Goal: Task Accomplishment & Management: Use online tool/utility

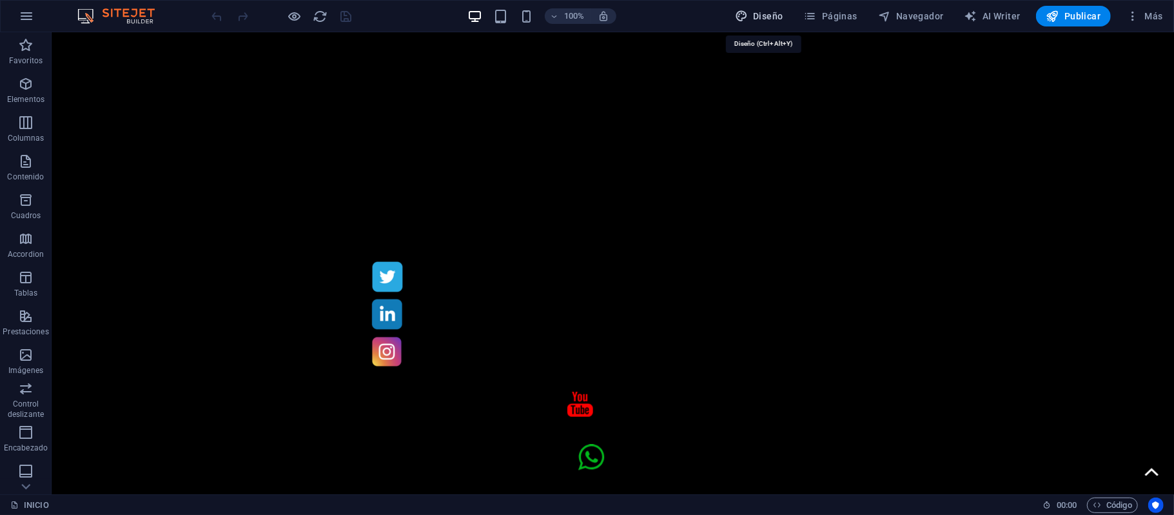
click at [782, 19] on span "Diseño" at bounding box center [759, 16] width 48 height 13
select select "ease-in-out"
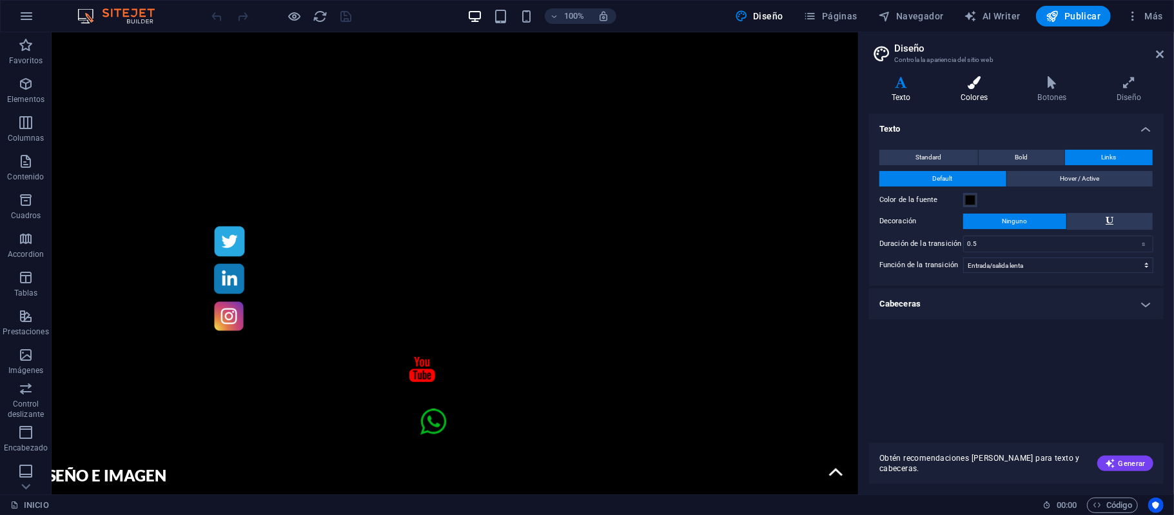
click at [984, 89] on h4 "Colores" at bounding box center [976, 89] width 77 height 27
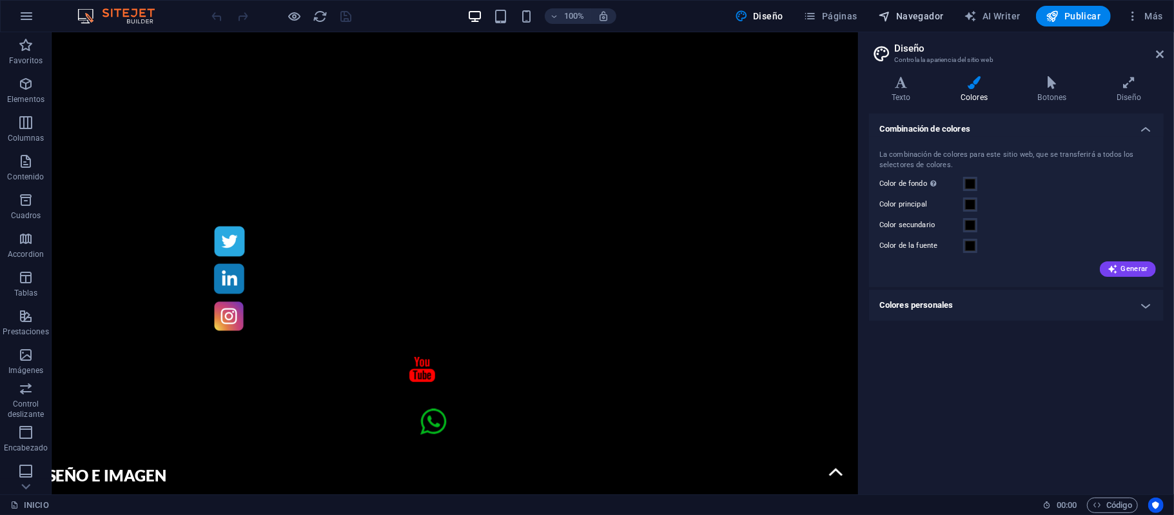
click at [891, 21] on icon "button" at bounding box center [884, 16] width 13 height 13
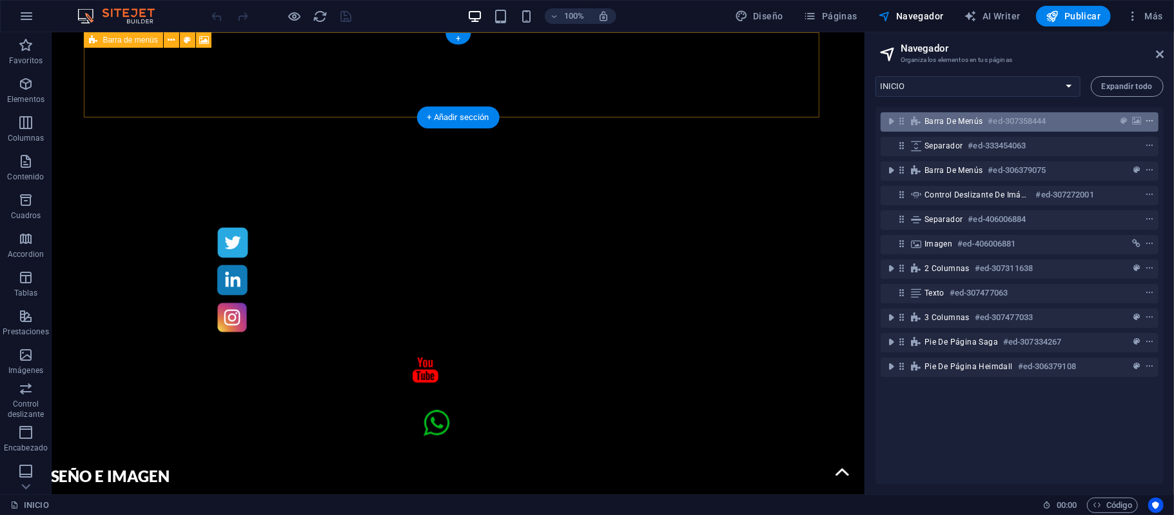
click at [1149, 120] on icon "context-menu" at bounding box center [1149, 121] width 9 height 9
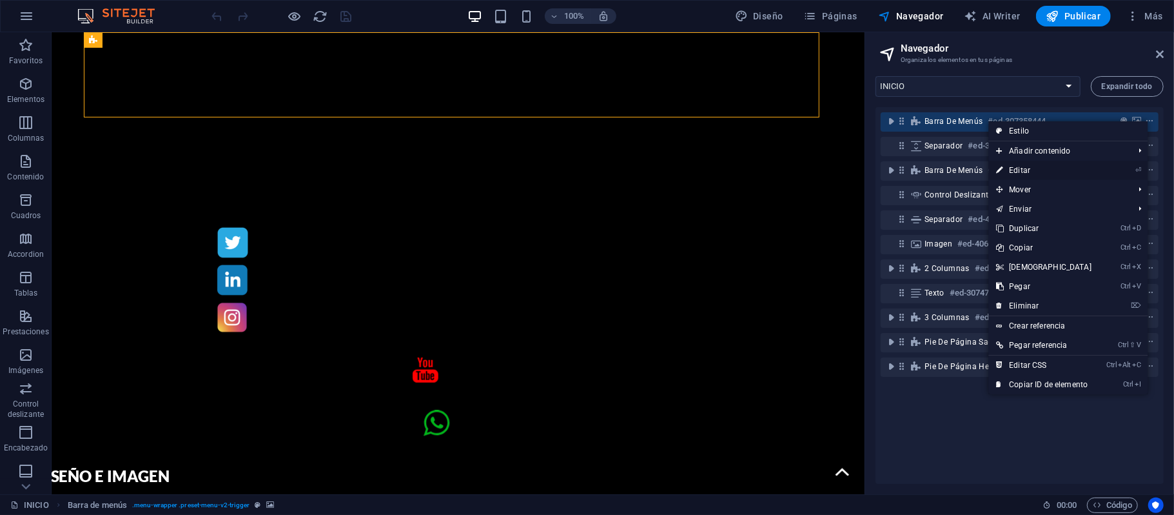
click at [1051, 170] on link "⏎ Editar" at bounding box center [1044, 170] width 111 height 19
select select "square"
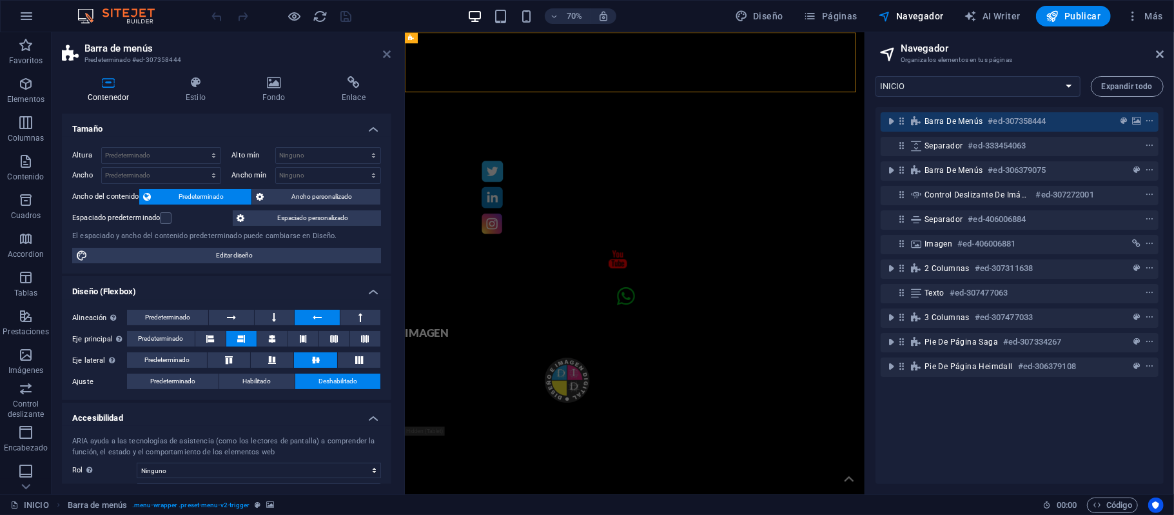
click at [384, 55] on icon at bounding box center [388, 54] width 8 height 10
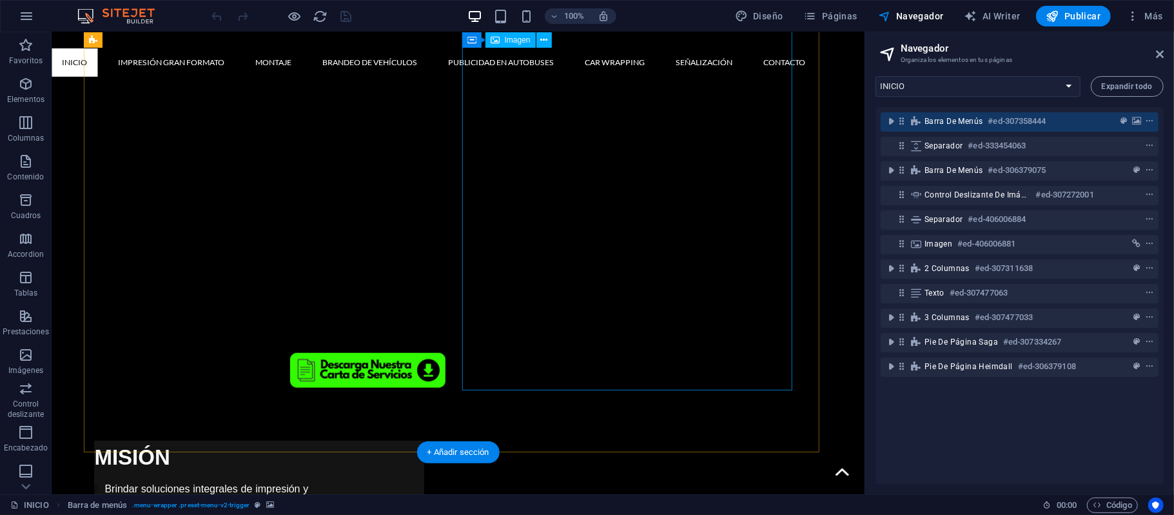
scroll to position [860, 0]
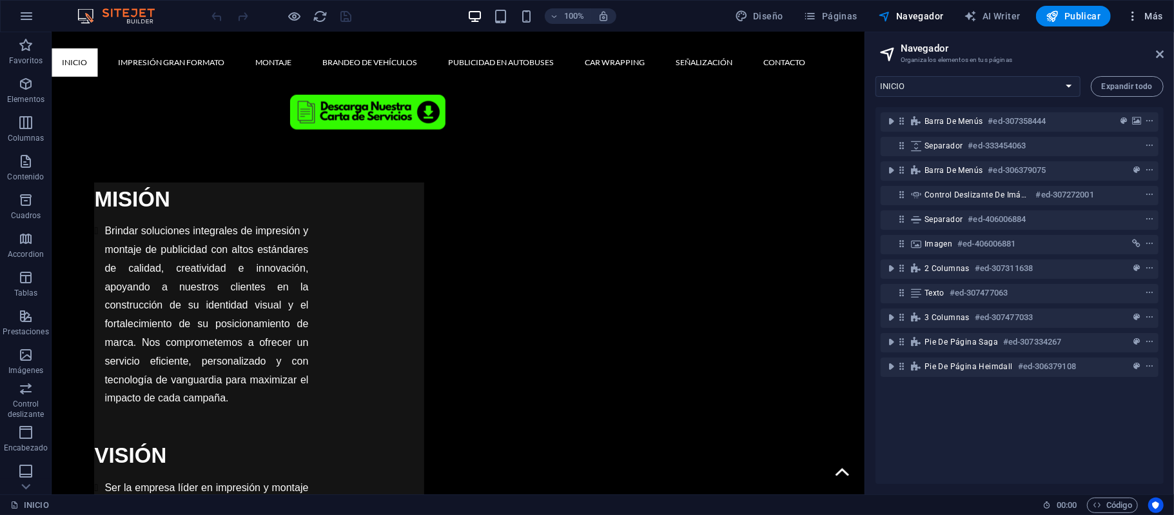
click at [1145, 16] on span "Más" at bounding box center [1145, 16] width 37 height 13
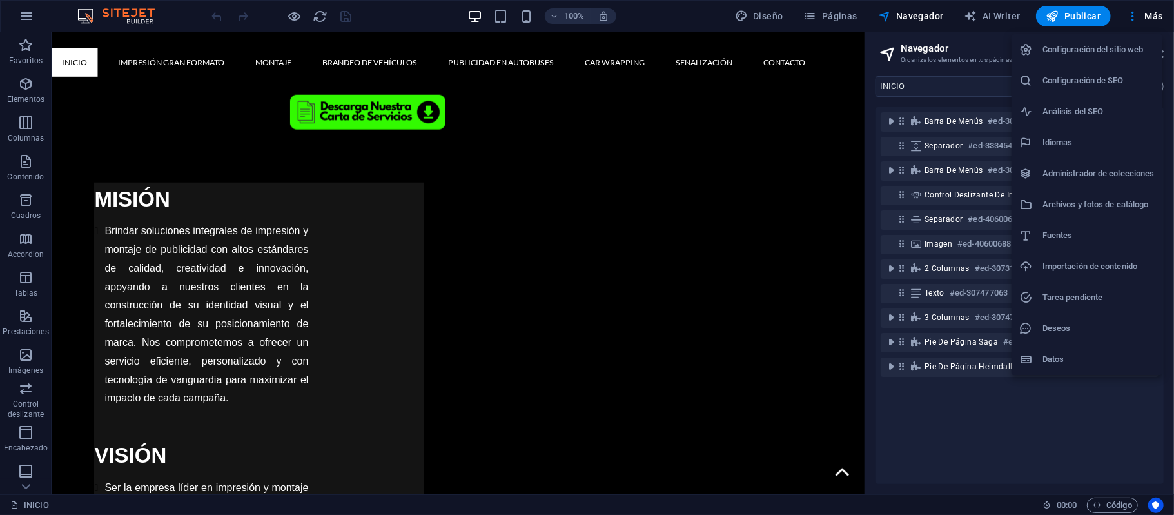
click at [1134, 44] on h6 "Configuración del sitio web" at bounding box center [1099, 49] width 112 height 15
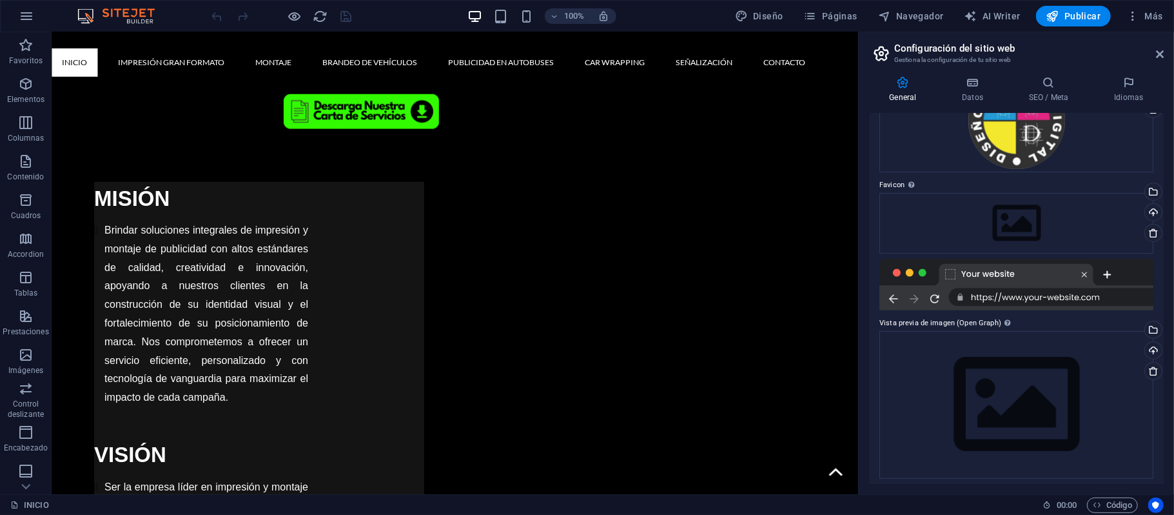
scroll to position [112, 0]
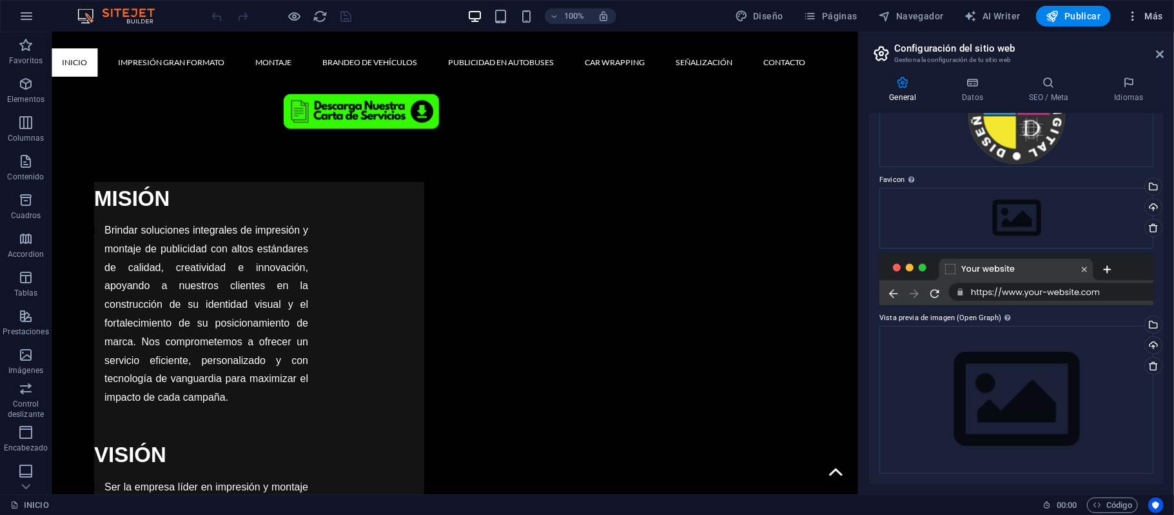
click at [1161, 10] on span "Más" at bounding box center [1145, 16] width 37 height 13
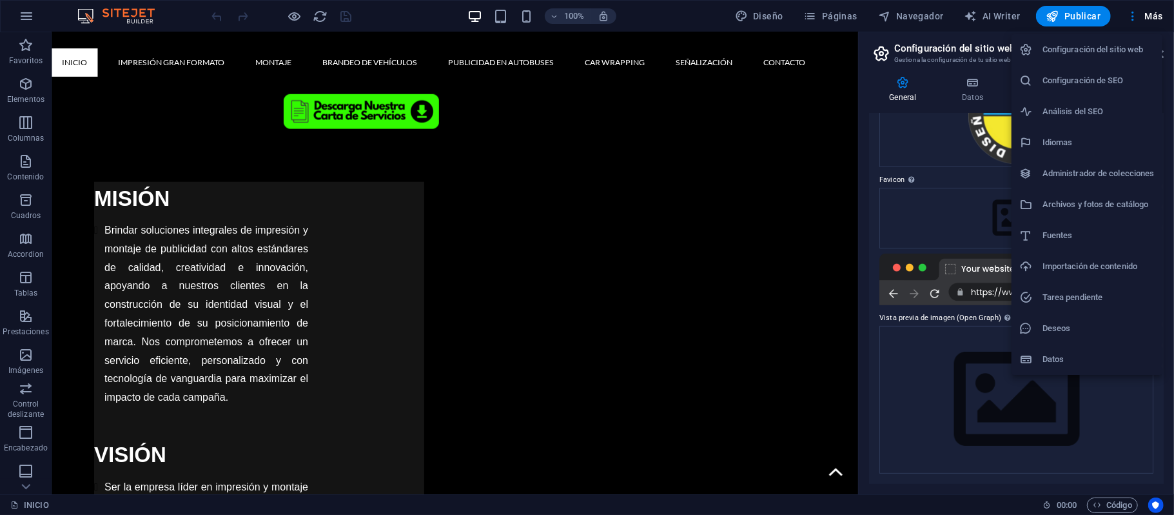
click at [1049, 321] on h6 "Deseos" at bounding box center [1099, 328] width 112 height 15
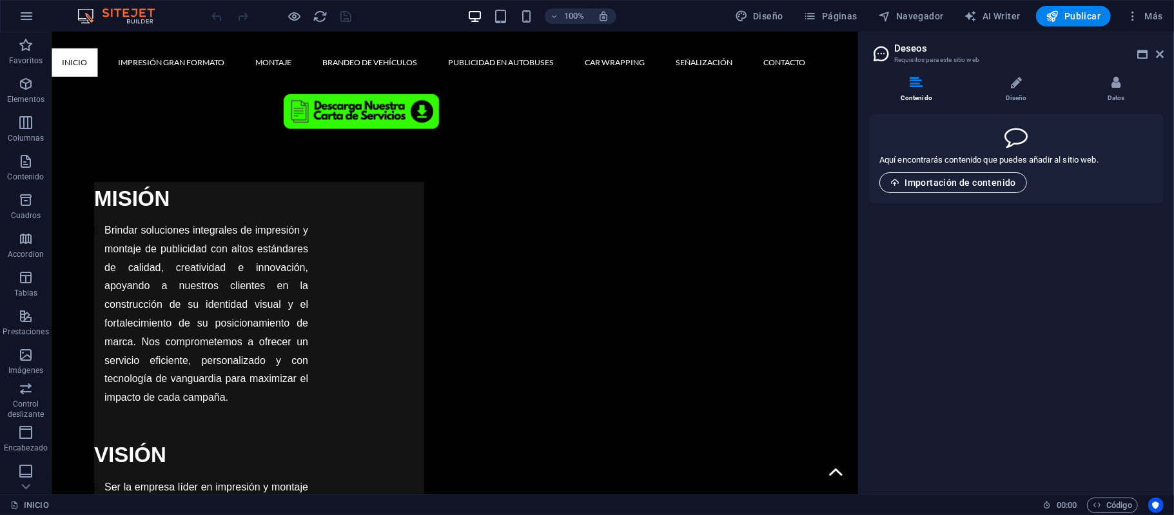
click at [971, 177] on span "Importación de contenido" at bounding box center [954, 182] width 126 height 10
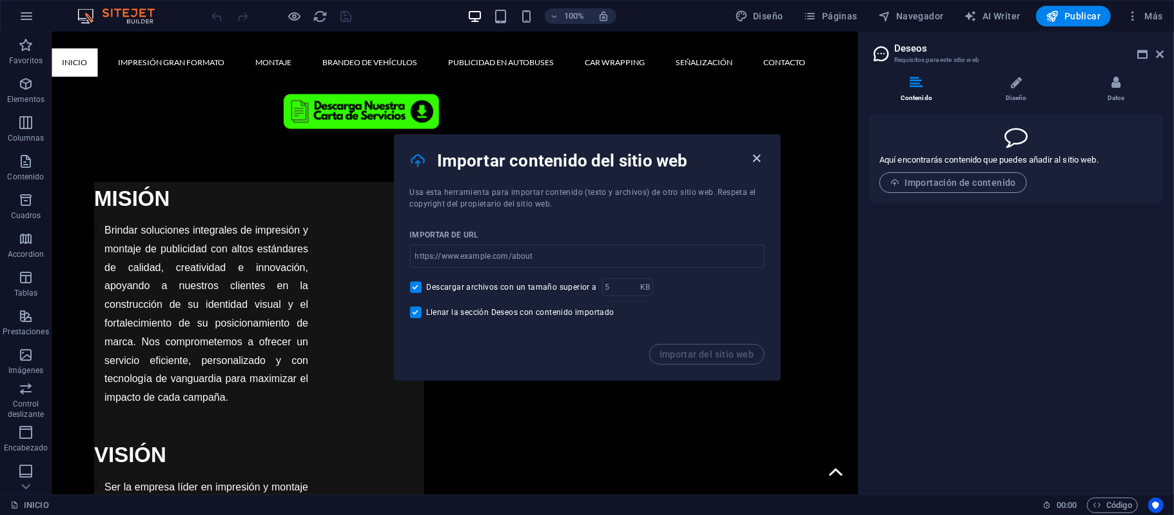
click at [760, 159] on icon "button" at bounding box center [756, 158] width 15 height 15
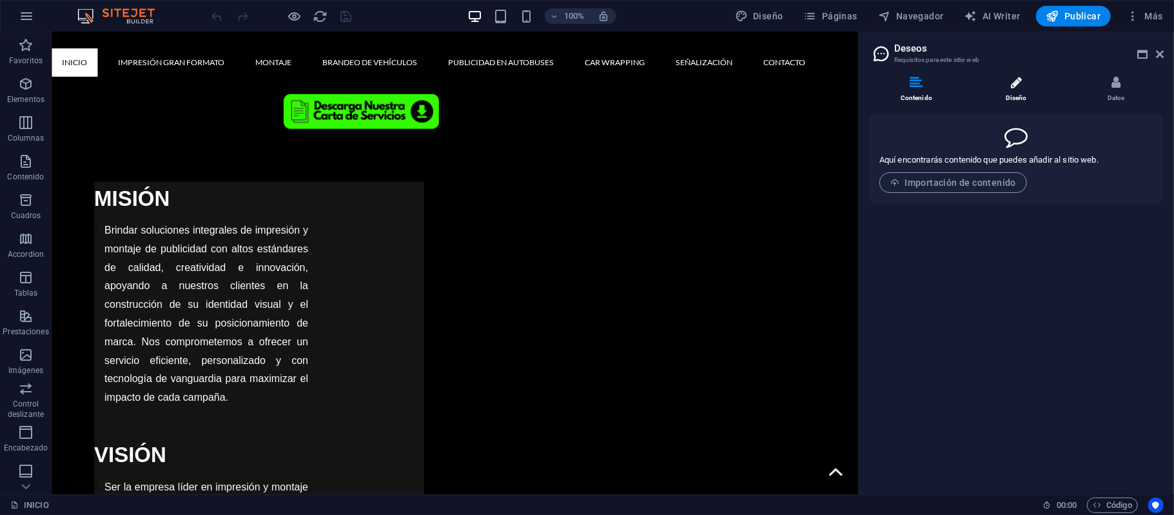
click at [1009, 88] on li "Diseño" at bounding box center [1019, 90] width 100 height 28
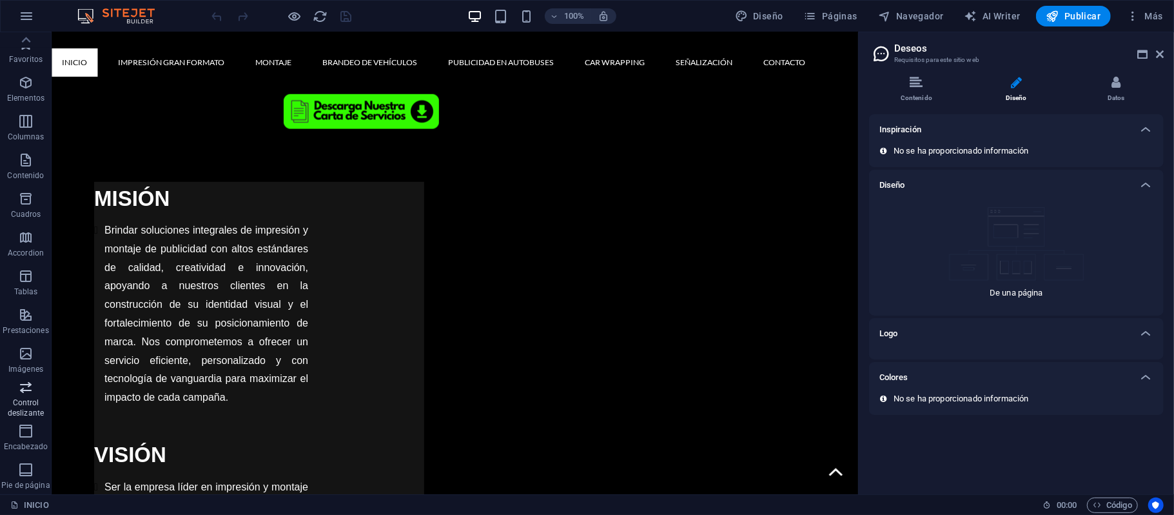
scroll to position [0, 0]
